Goal: Navigation & Orientation: Find specific page/section

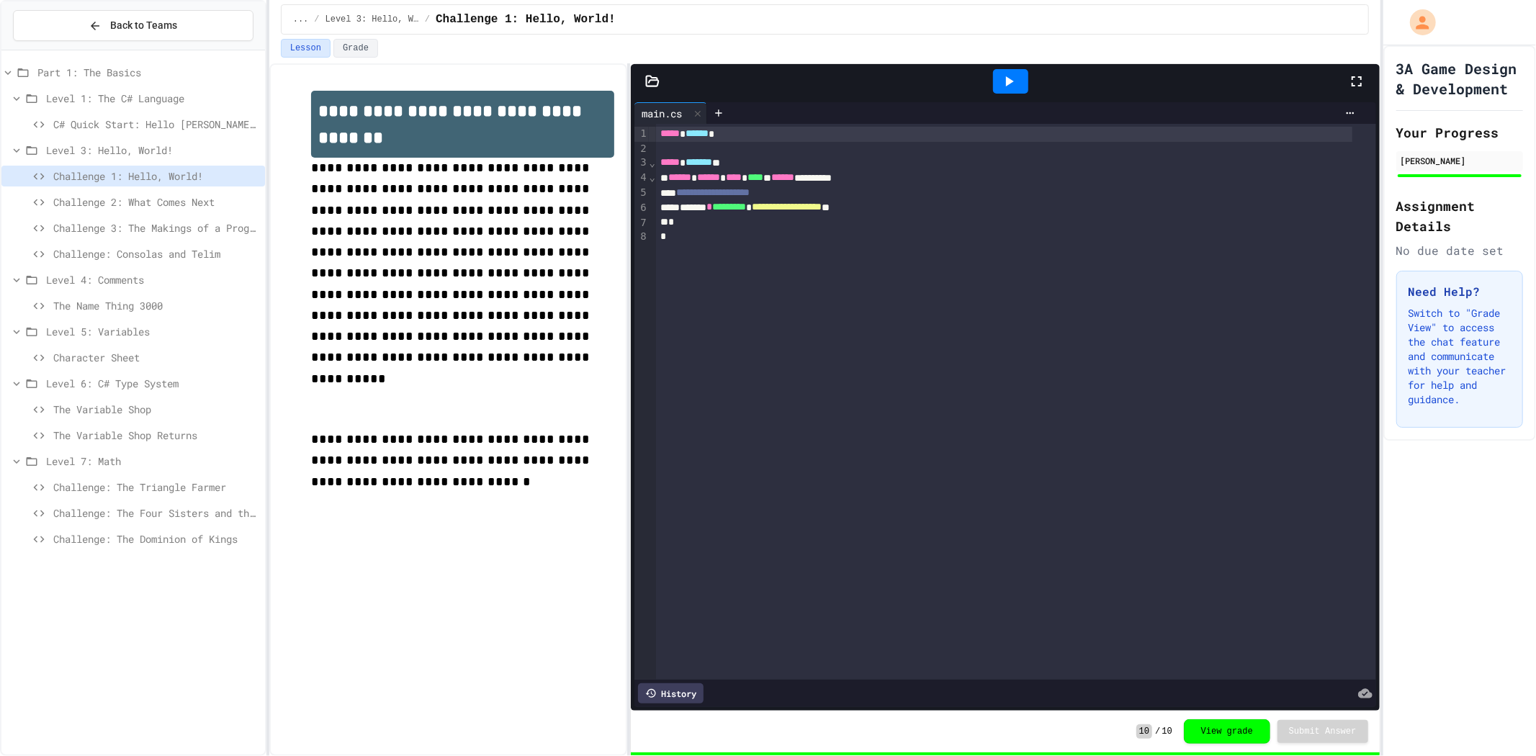
click at [117, 44] on div "Back to Teams" at bounding box center [133, 25] width 264 height 49
click at [128, 23] on span "Back to Teams" at bounding box center [143, 25] width 67 height 15
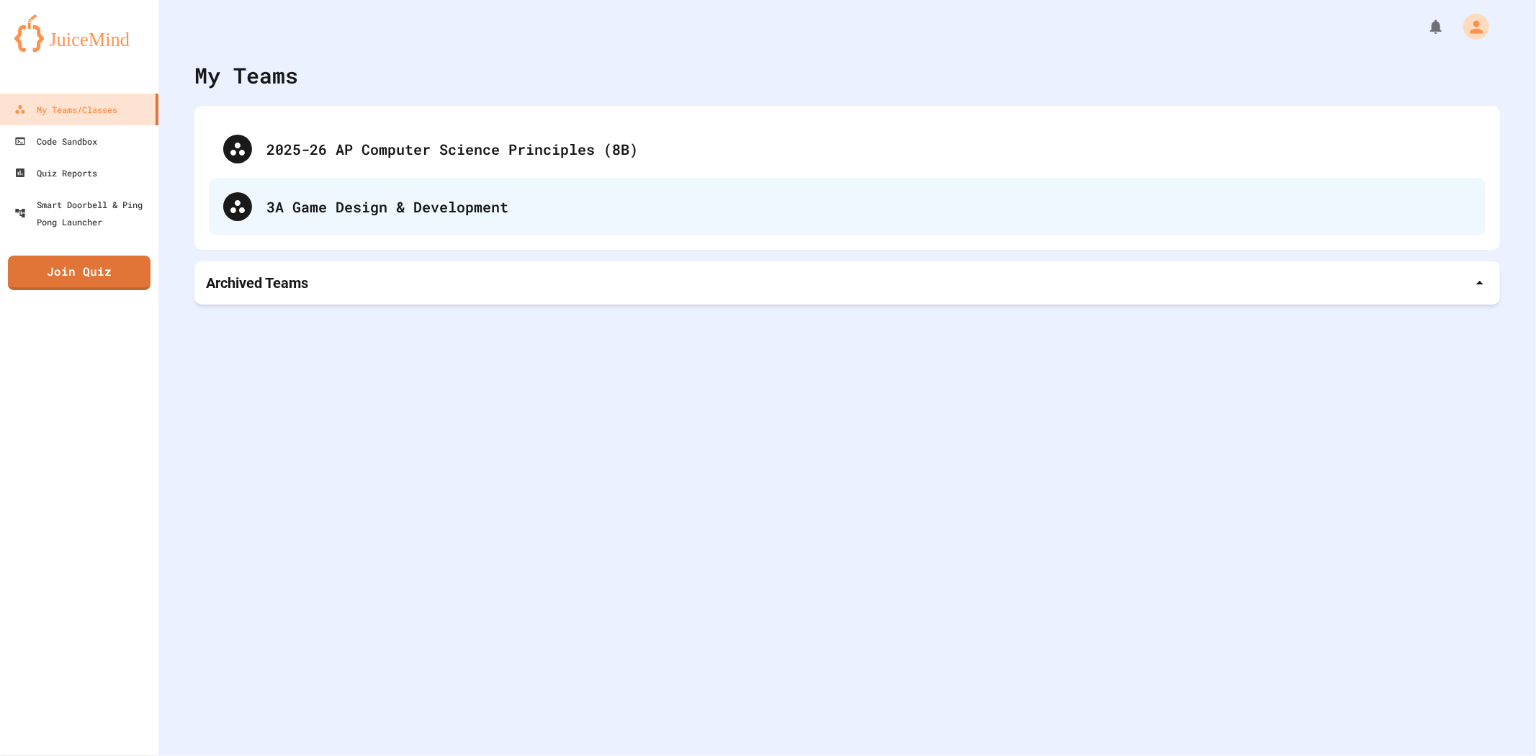
click at [401, 202] on div "3A Game Design & Development" at bounding box center [868, 207] width 1205 height 22
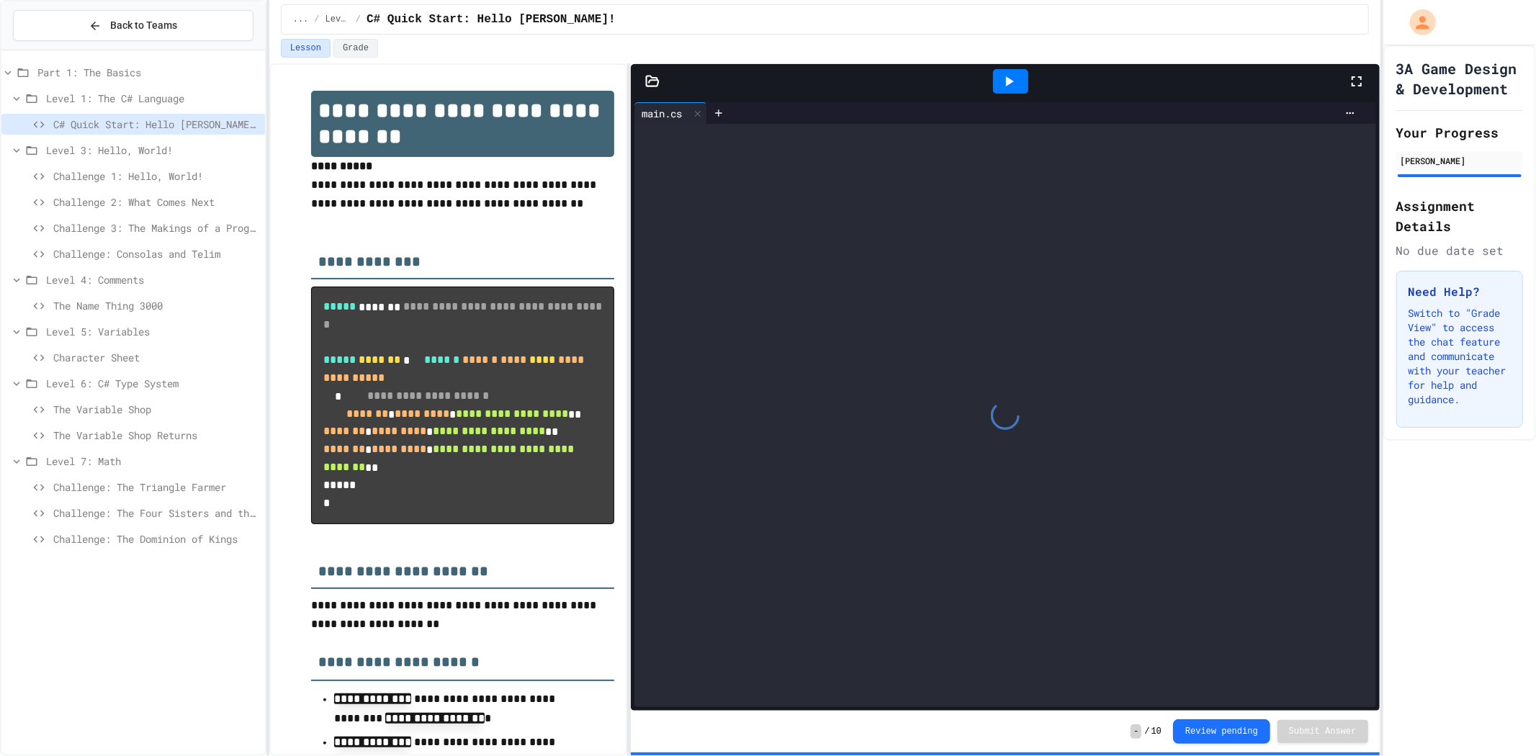
click at [188, 483] on span "Challenge: The Triangle Farmer" at bounding box center [156, 487] width 206 height 15
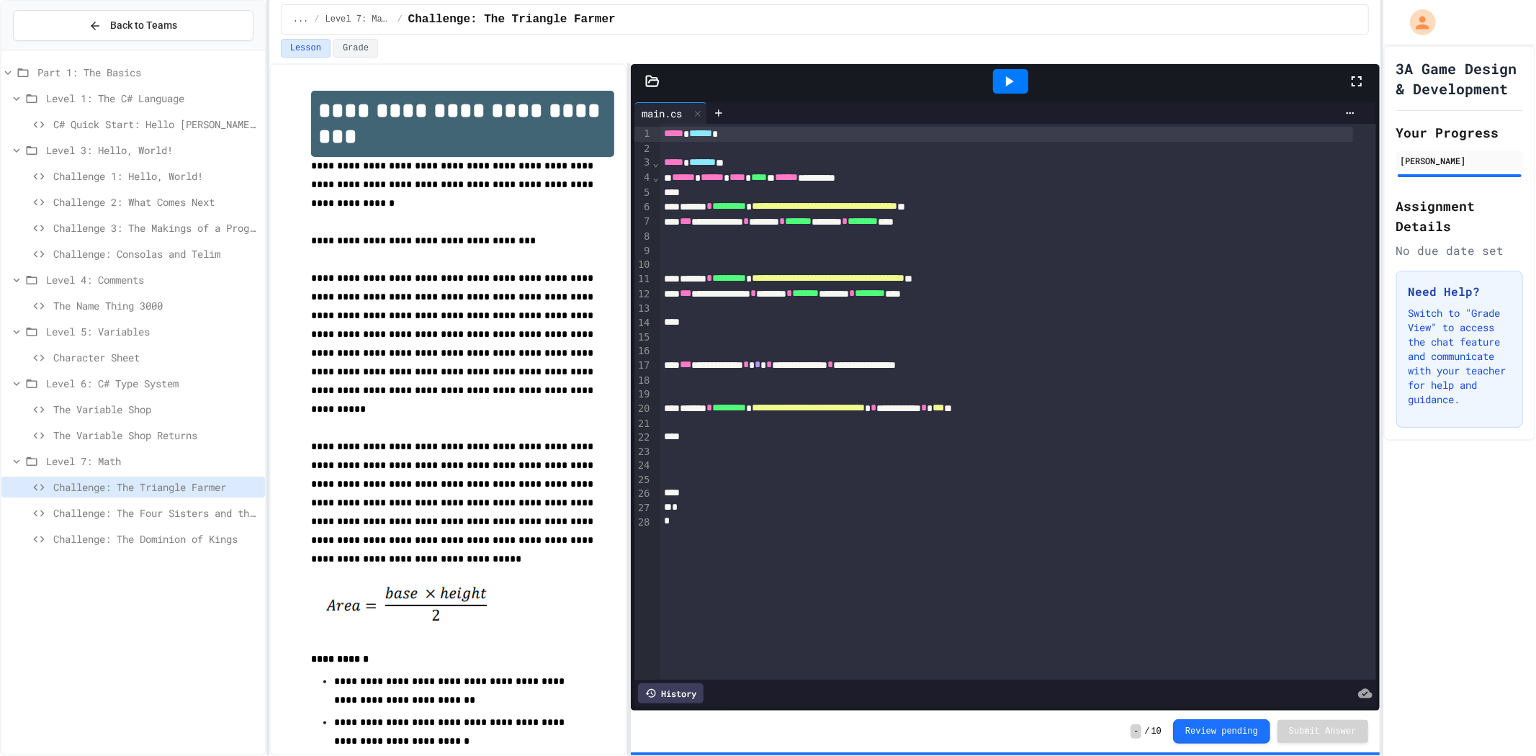
click at [1015, 76] on icon at bounding box center [1008, 81] width 17 height 17
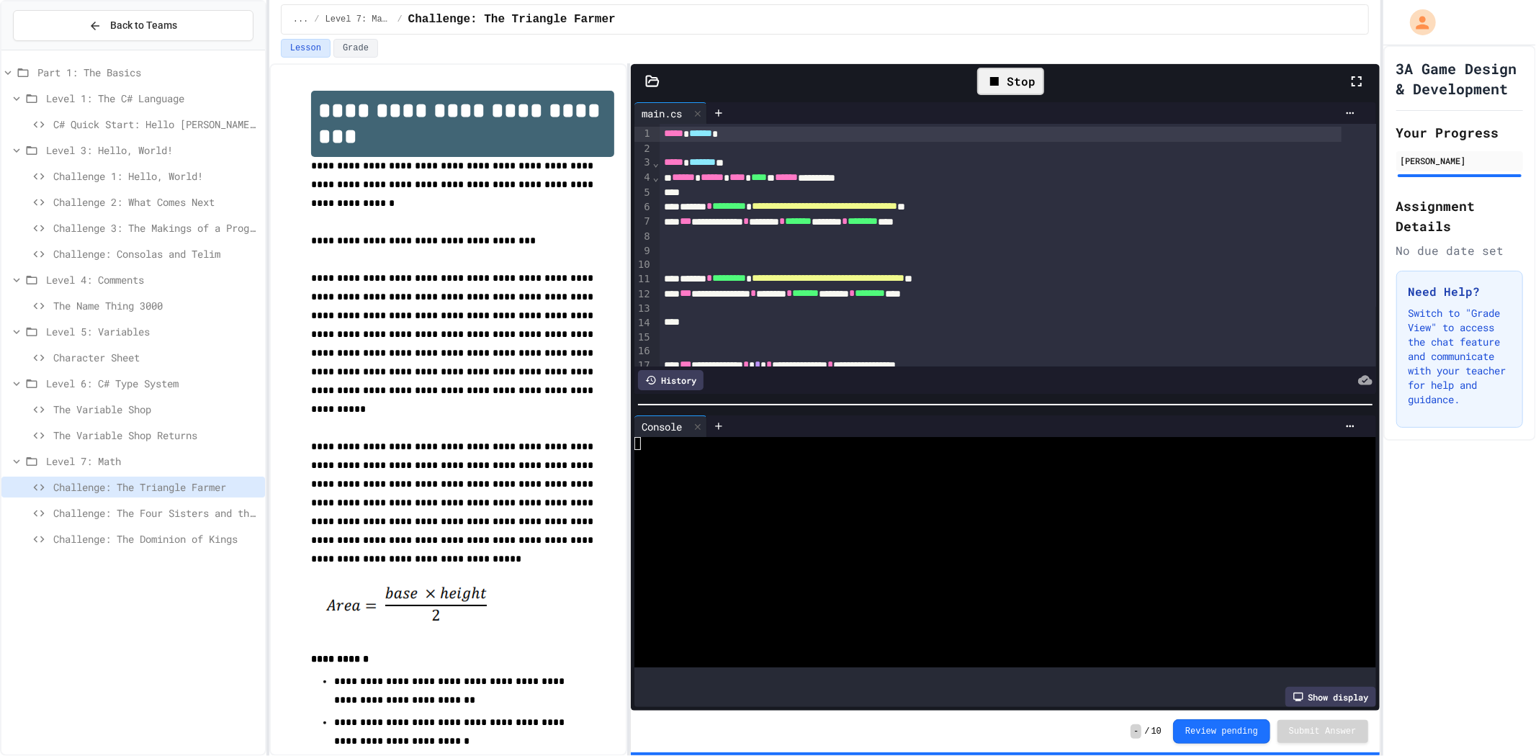
scroll to position [68, 0]
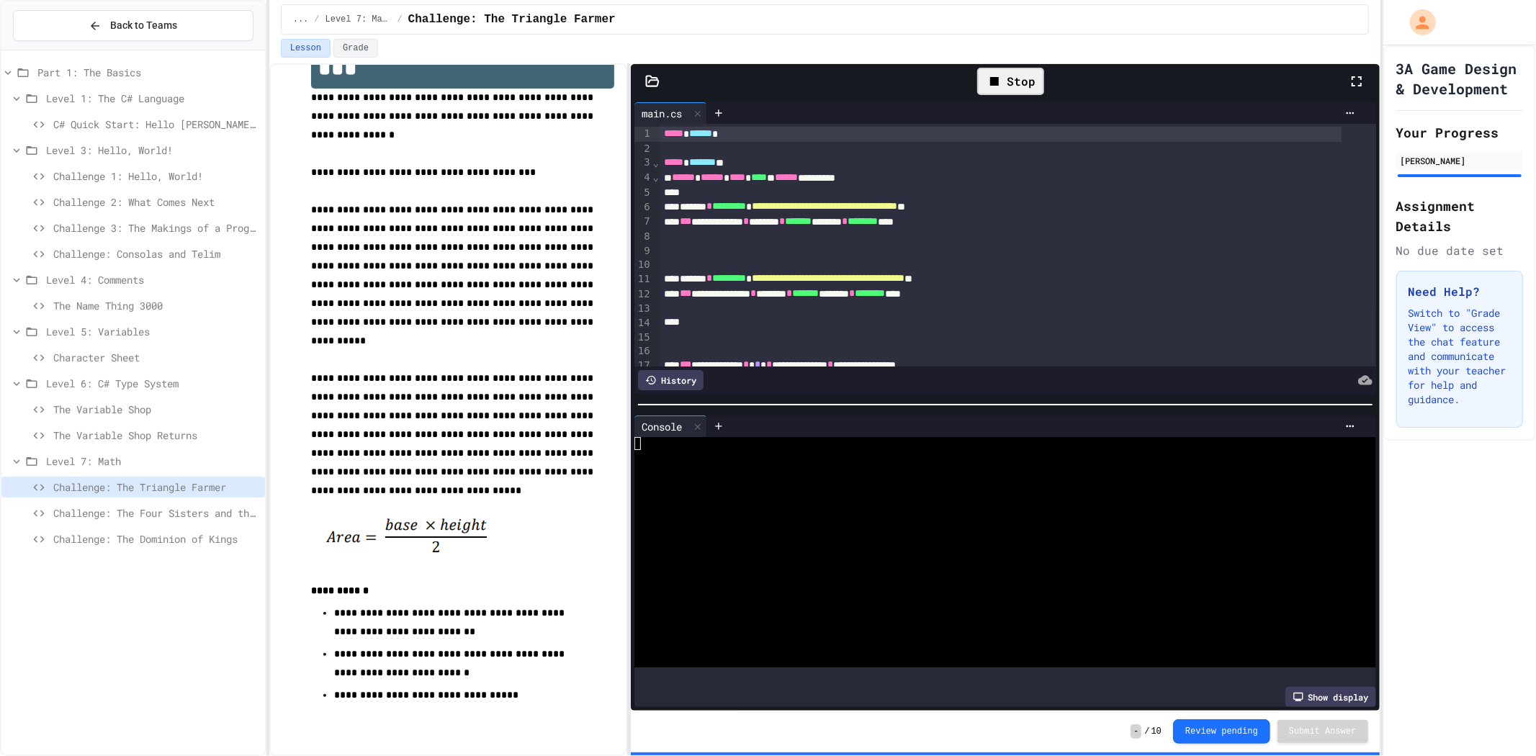
click at [213, 513] on span "Challenge: The Four Sisters and the Duckbear" at bounding box center [156, 512] width 206 height 15
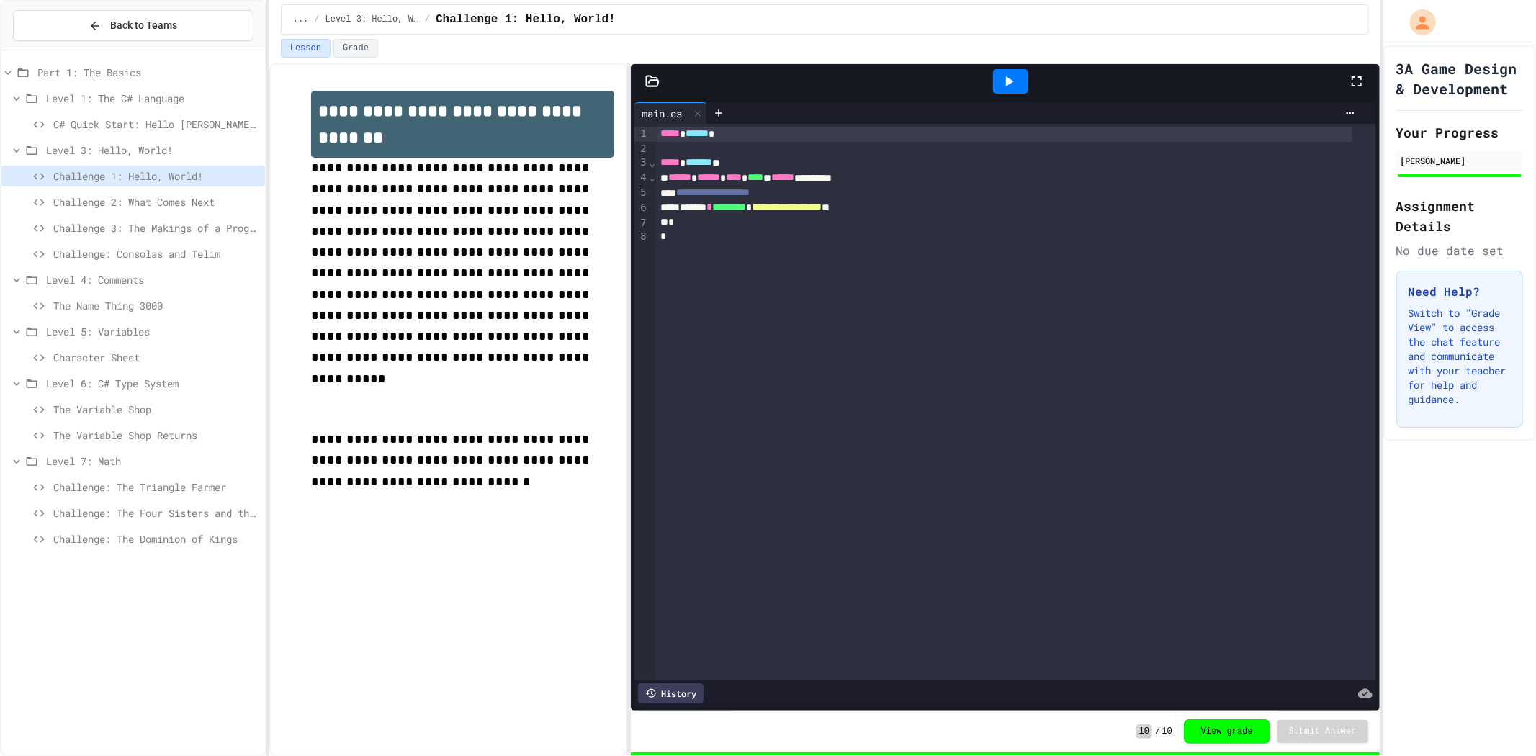
click at [125, 483] on span "Challenge: The Triangle Farmer" at bounding box center [156, 487] width 206 height 15
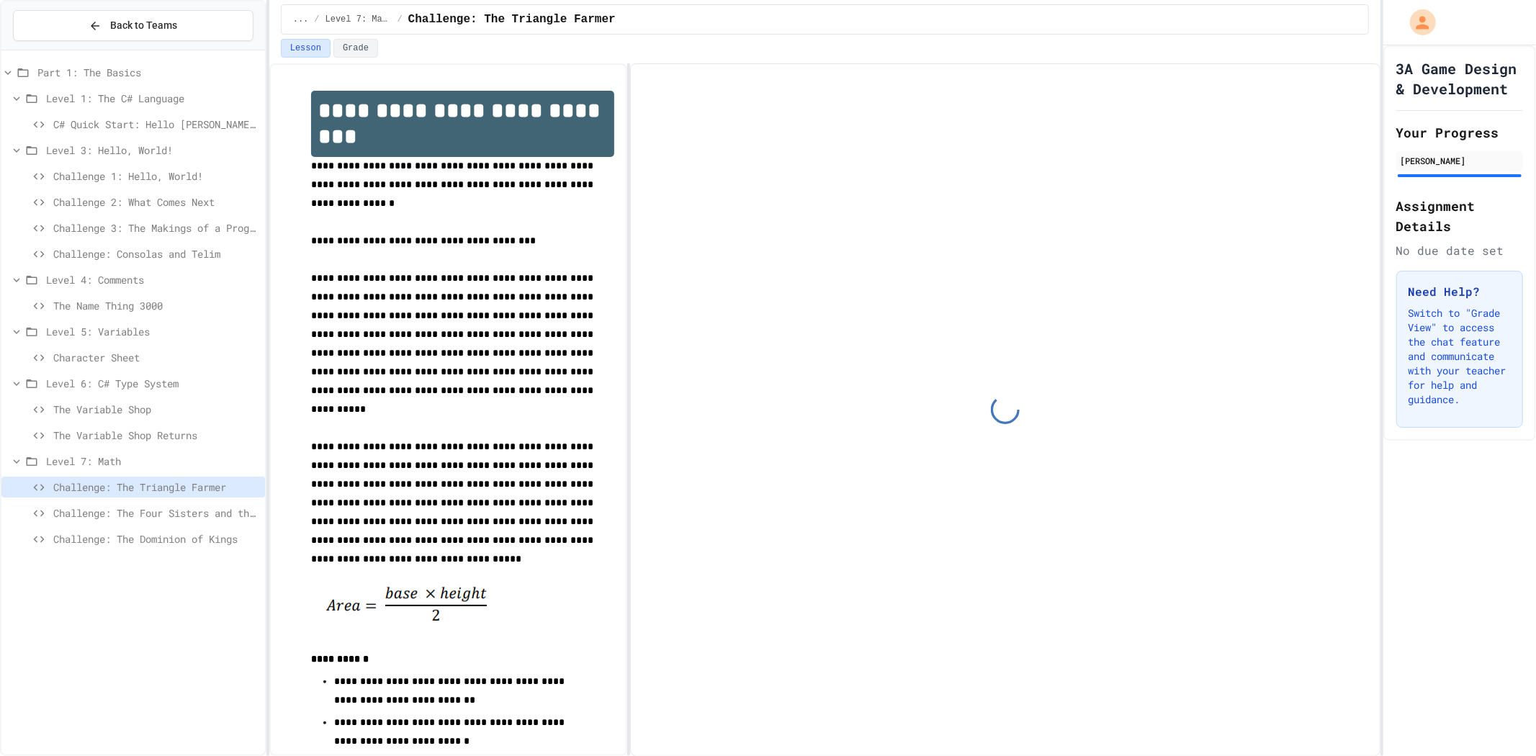
click at [166, 515] on span "Challenge: The Four Sisters and the Duckbear" at bounding box center [156, 512] width 206 height 15
